Goal: Information Seeking & Learning: Learn about a topic

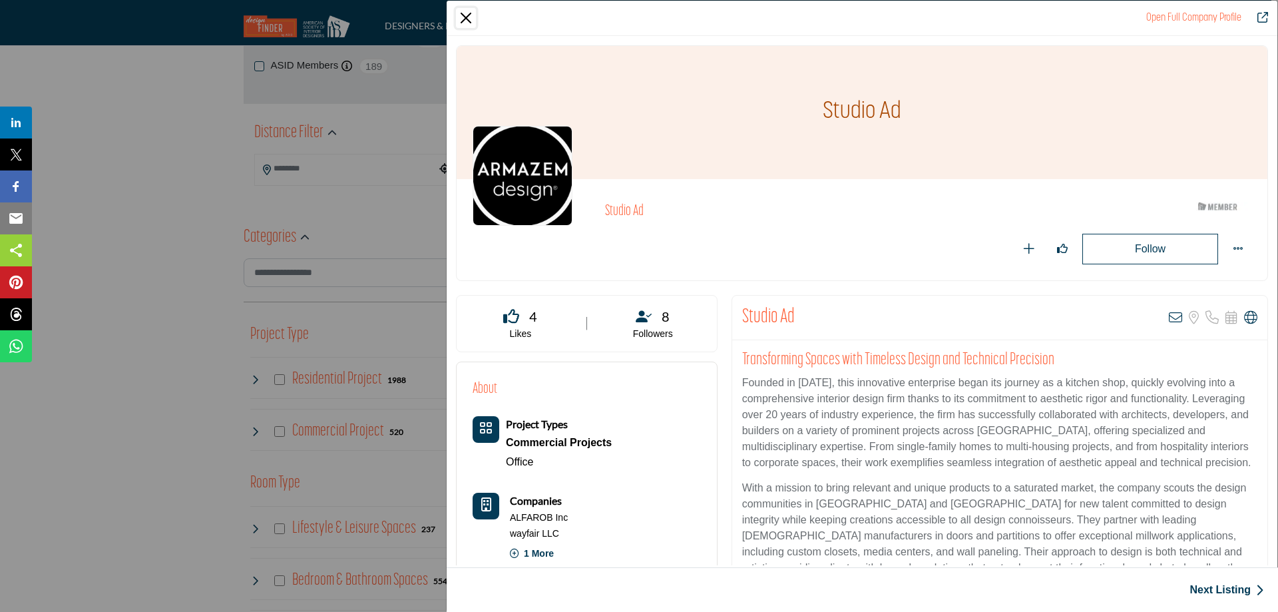
click at [463, 14] on button "Close" at bounding box center [466, 18] width 20 height 20
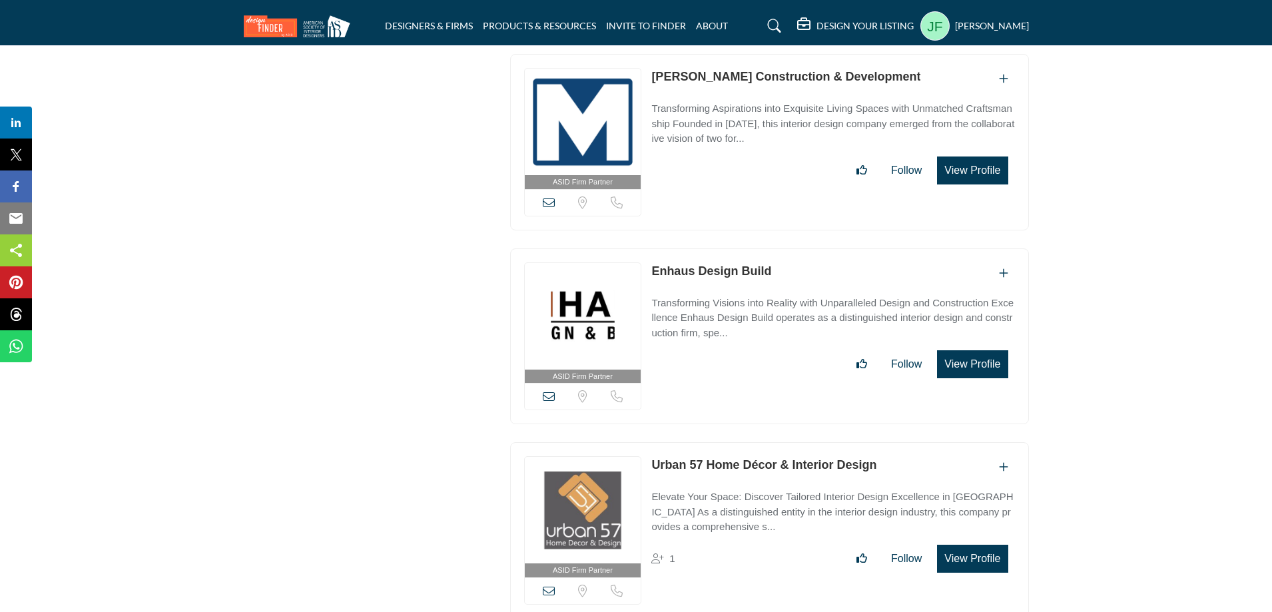
scroll to position [26636, 0]
